Goal: Navigation & Orientation: Find specific page/section

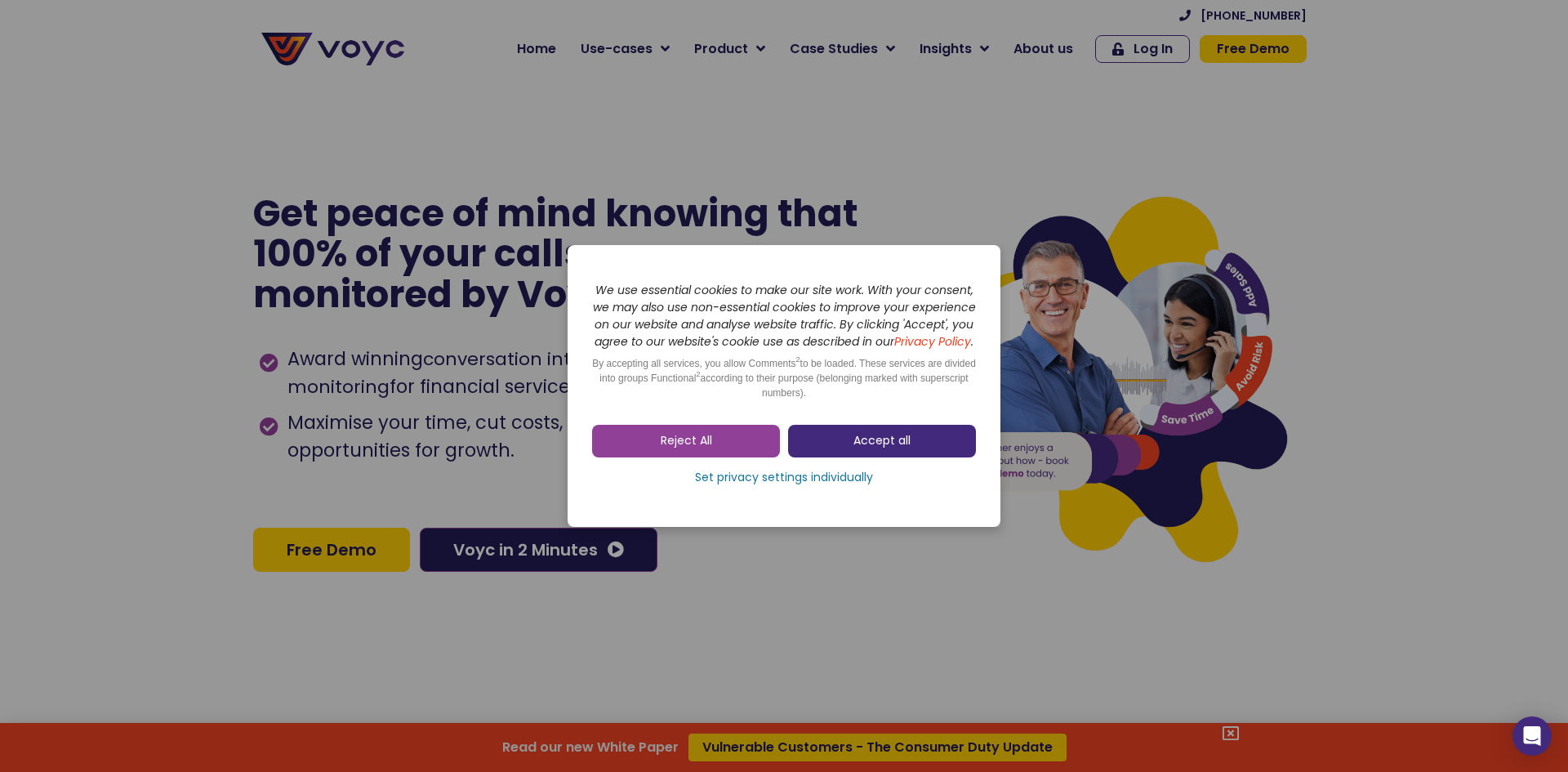
click at [868, 446] on span "Accept all" at bounding box center [882, 441] width 57 height 16
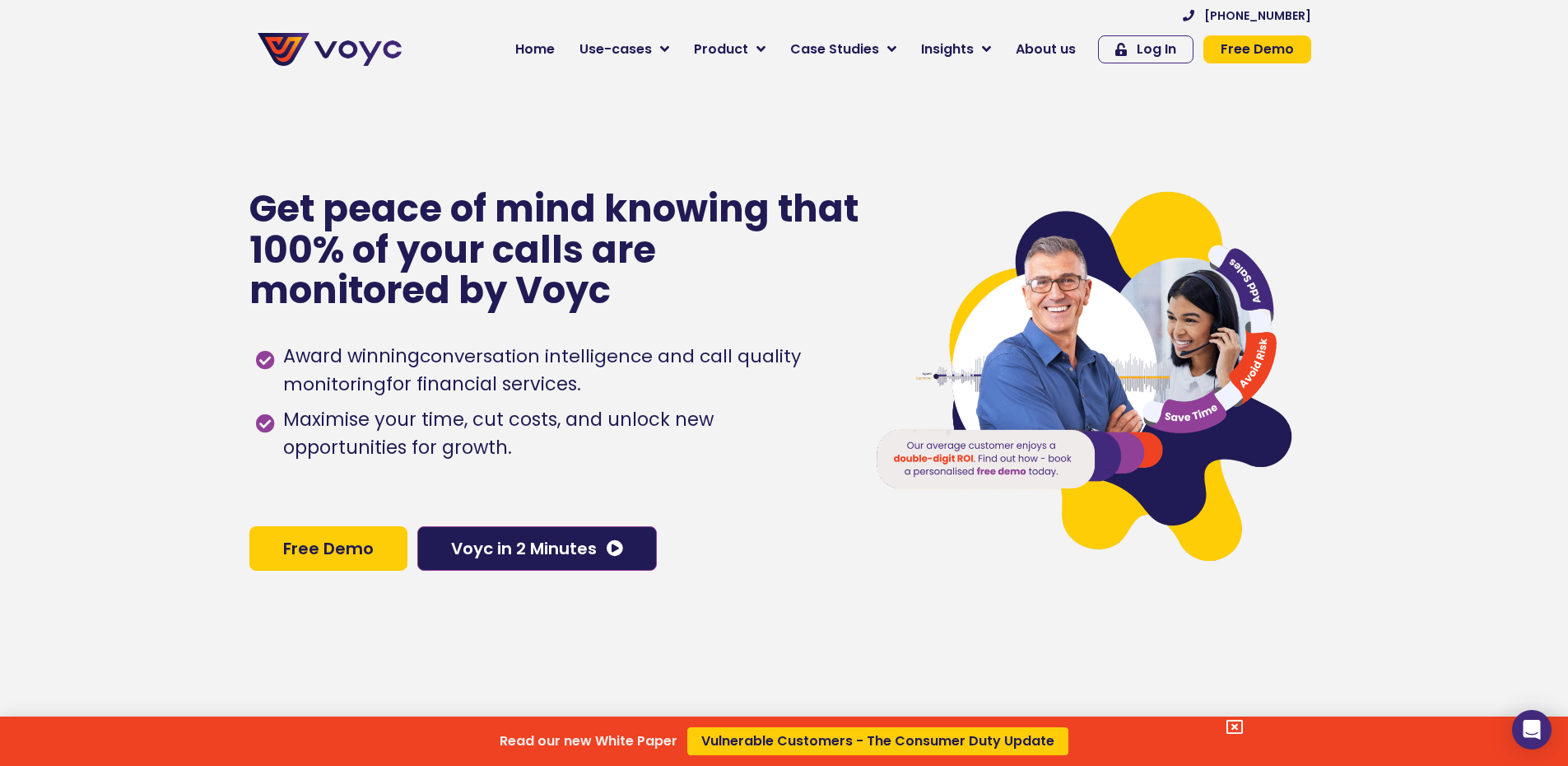
drag, startPoint x: 1234, startPoint y: 730, endPoint x: 1242, endPoint y: 723, distance: 10.6
click at [1234, 730] on icon at bounding box center [1234, 726] width 16 height 16
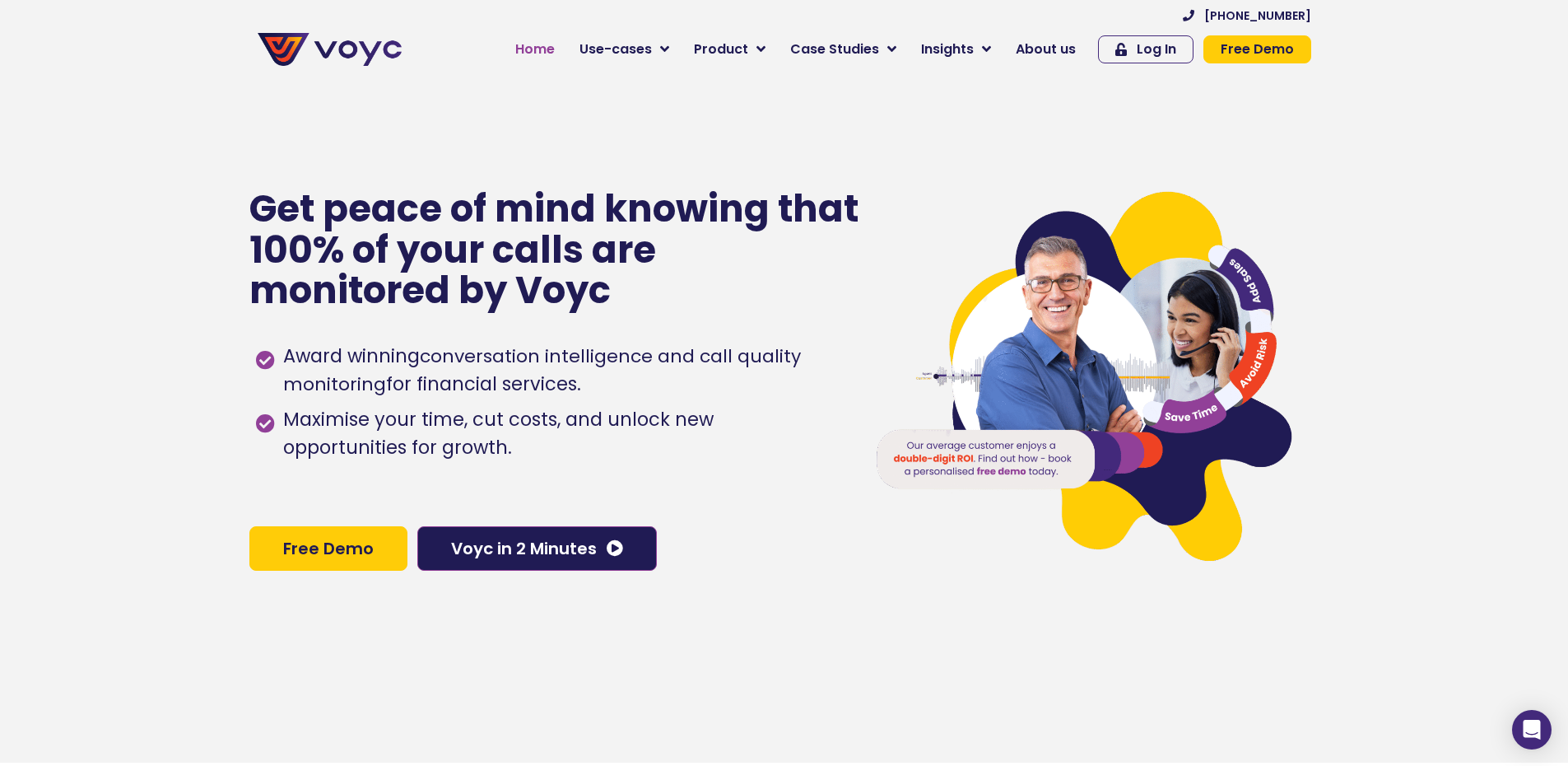
click at [535, 51] on span "Home" at bounding box center [535, 49] width 40 height 20
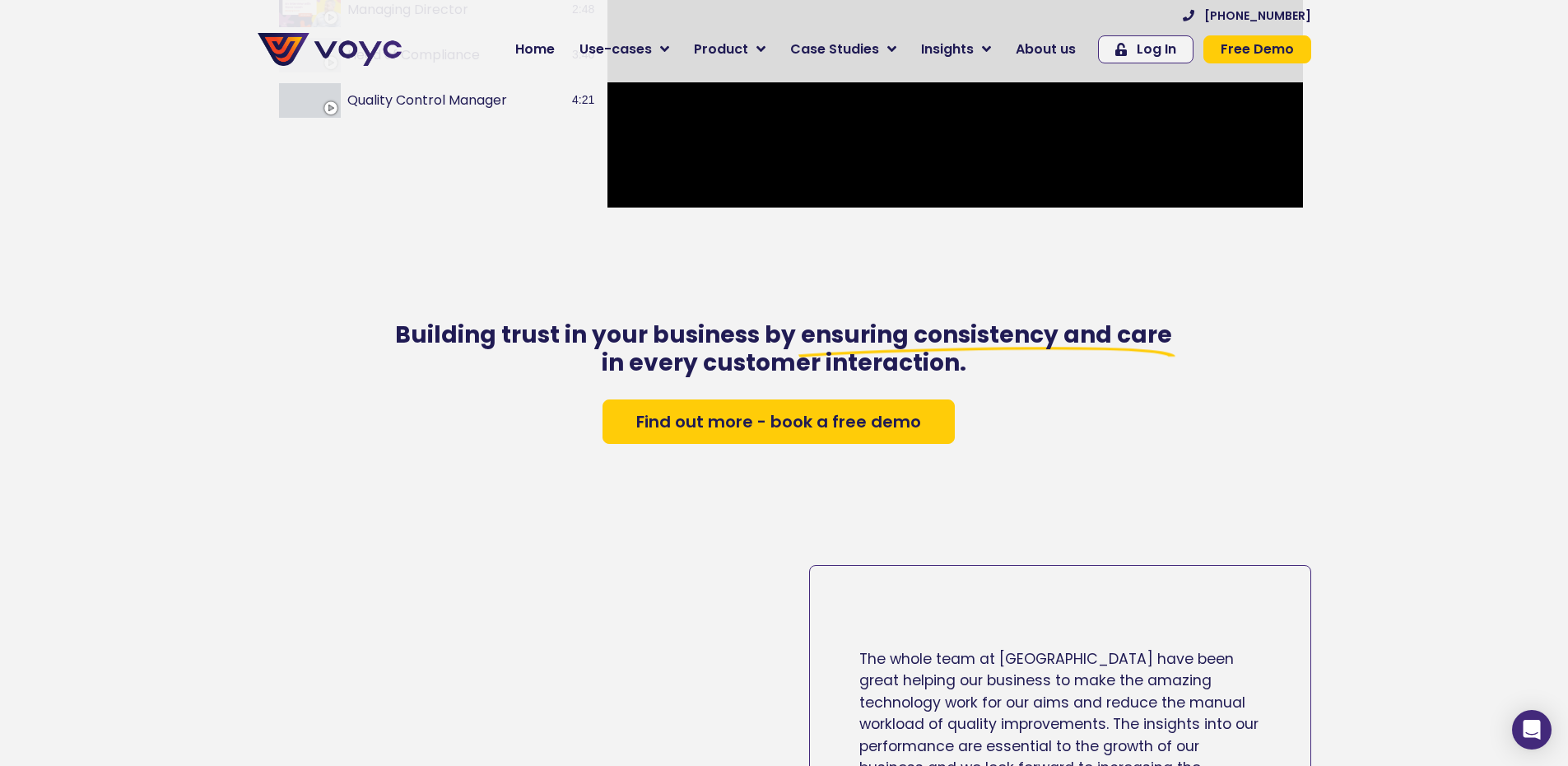
scroll to position [1287, 0]
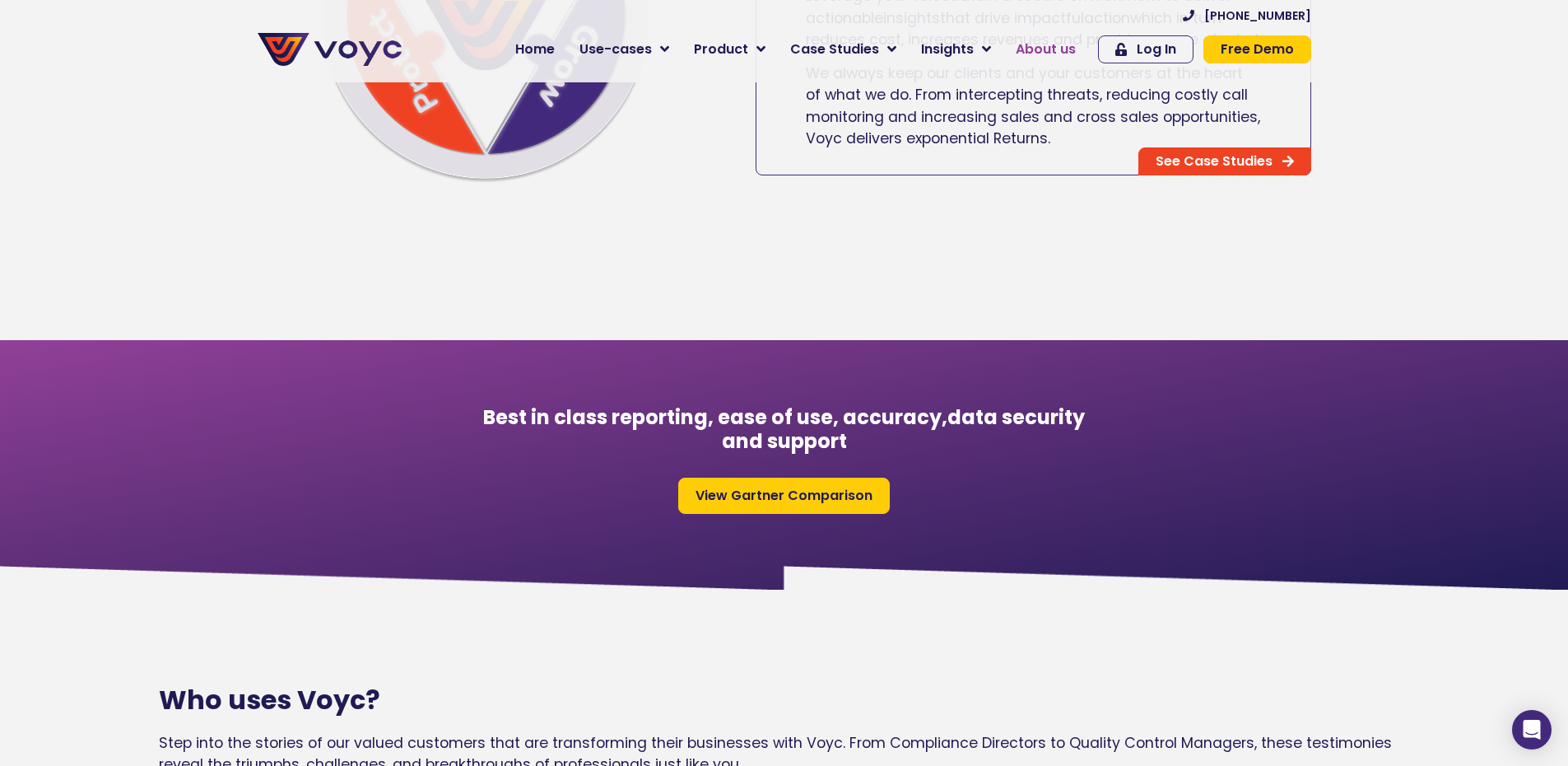
click at [1062, 47] on span "About us" at bounding box center [1046, 49] width 61 height 20
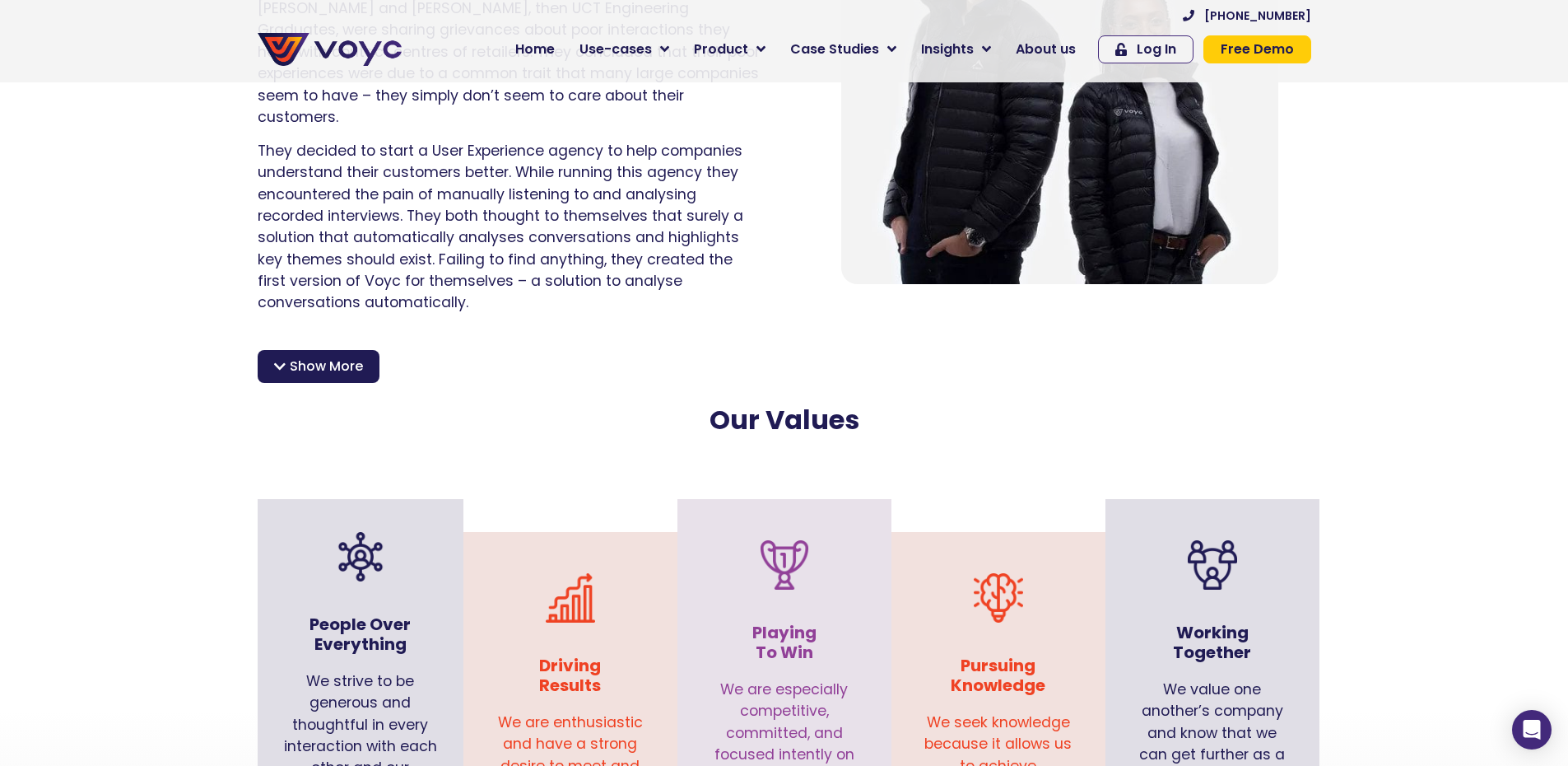
scroll to position [1269, 0]
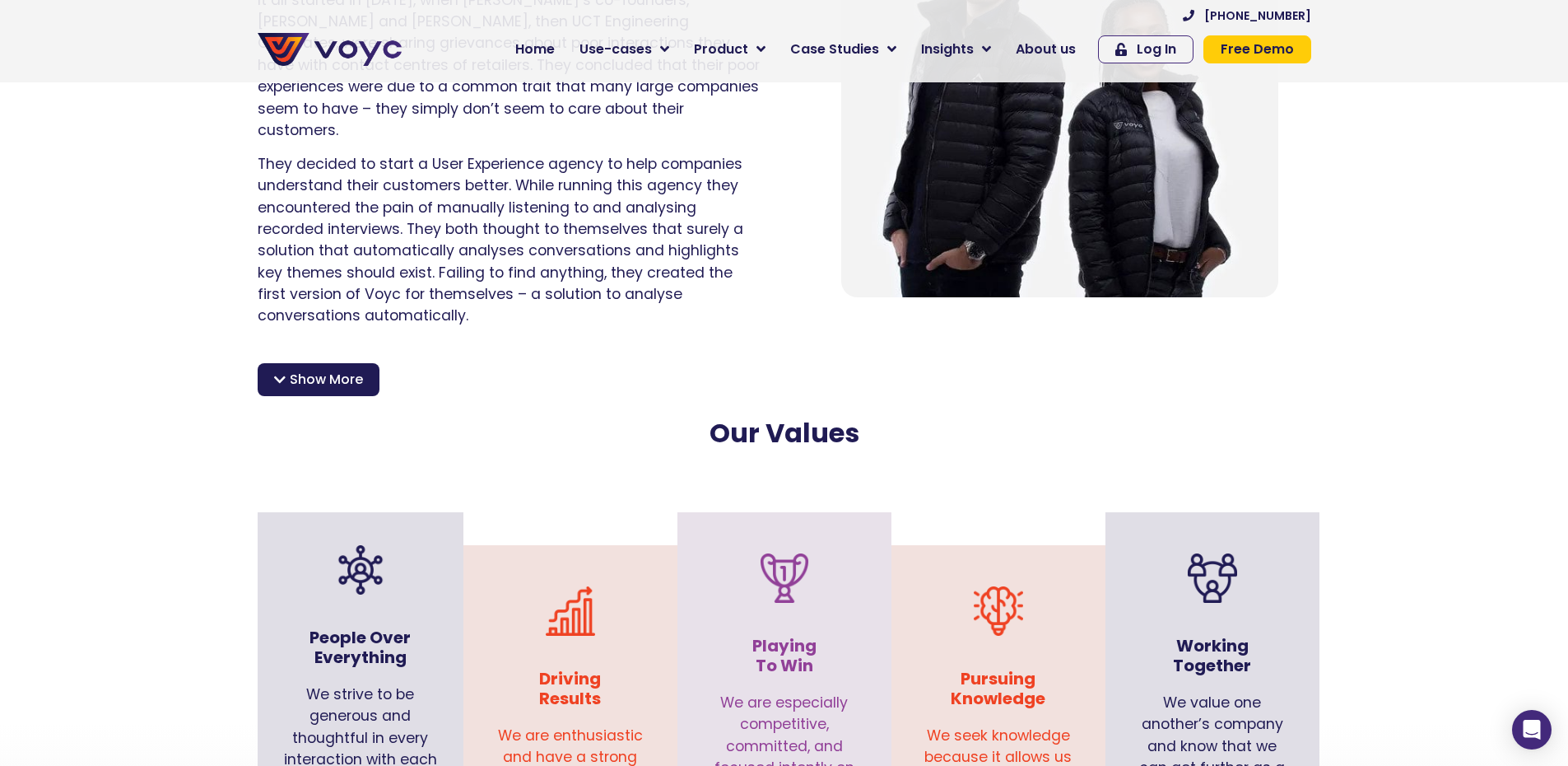
drag, startPoint x: 1572, startPoint y: 31, endPoint x: 1568, endPoint y: 114, distance: 83.1
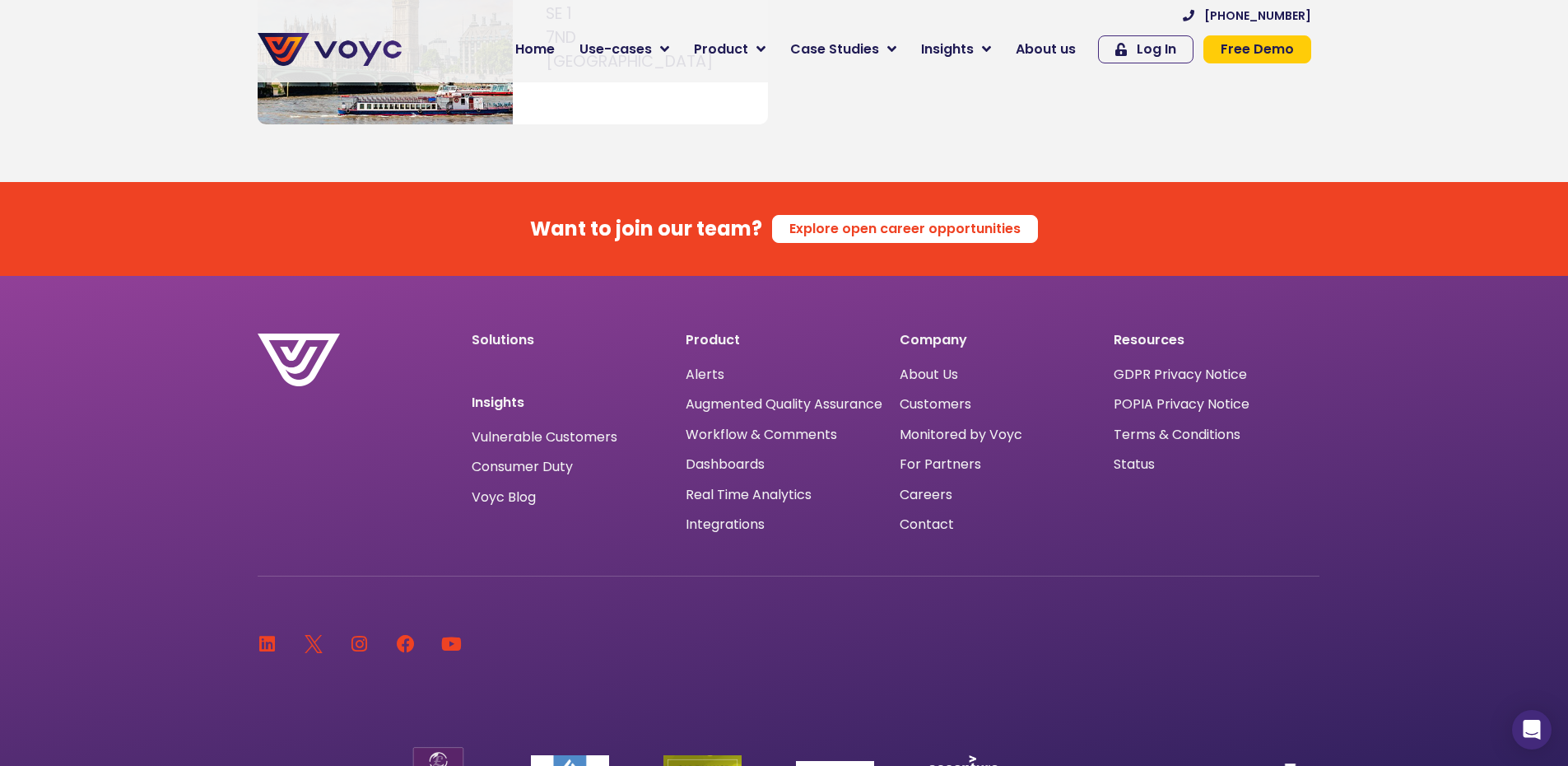
scroll to position [10588, 0]
